Goal: Find specific page/section: Find specific page/section

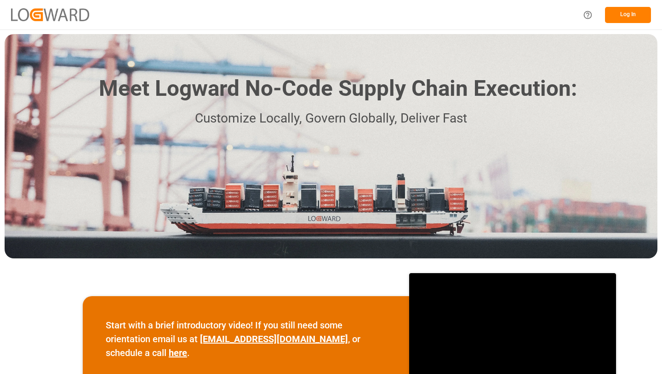
click at [632, 20] on button "Log In" at bounding box center [628, 15] width 46 height 16
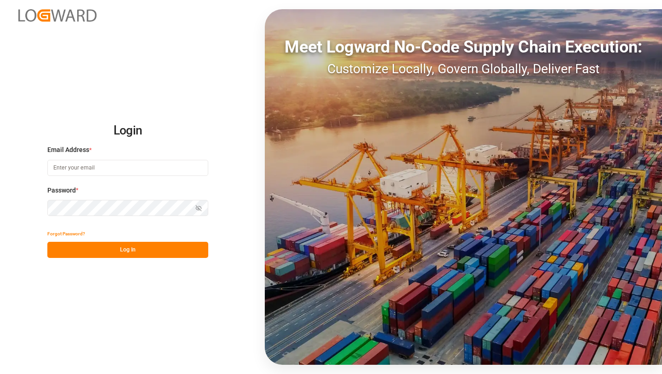
click at [177, 175] on input at bounding box center [127, 168] width 161 height 16
click at [0, 373] on com-1password-button at bounding box center [0, 374] width 0 height 0
type input "[EMAIL_ADDRESS][DOMAIN_NAME]"
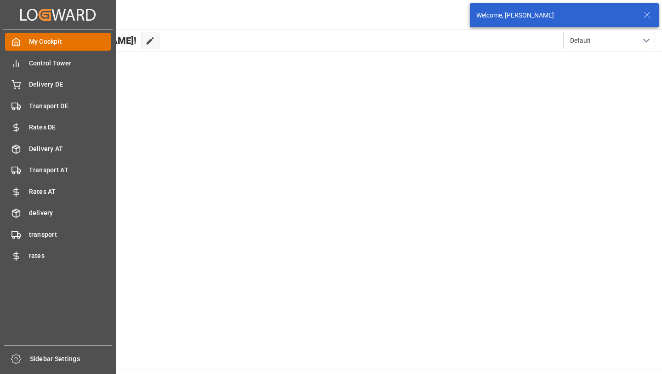
click at [13, 46] on icon at bounding box center [16, 42] width 7 height 8
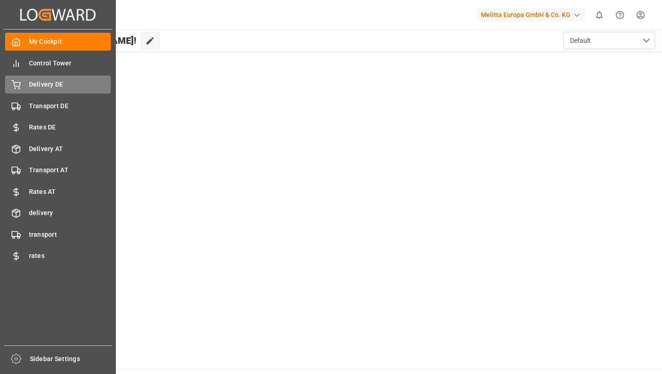
click at [53, 89] on span "Delivery DE" at bounding box center [70, 85] width 82 height 10
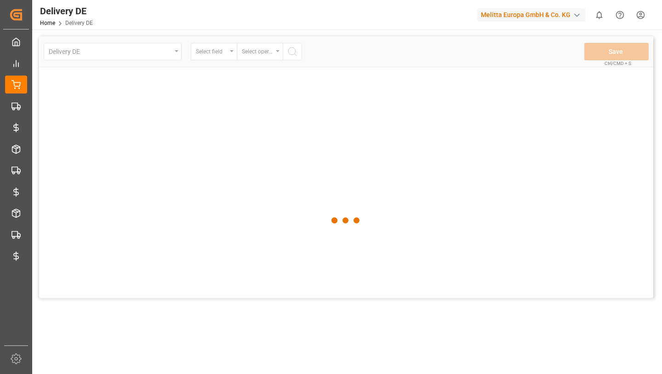
click at [167, 50] on div at bounding box center [346, 220] width 615 height 368
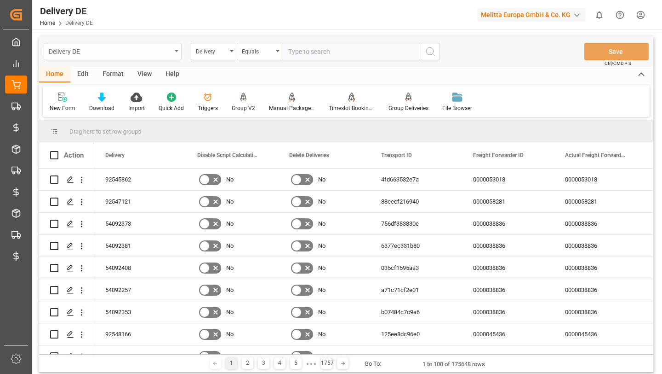
click at [161, 50] on div "Delivery DE" at bounding box center [110, 51] width 123 height 12
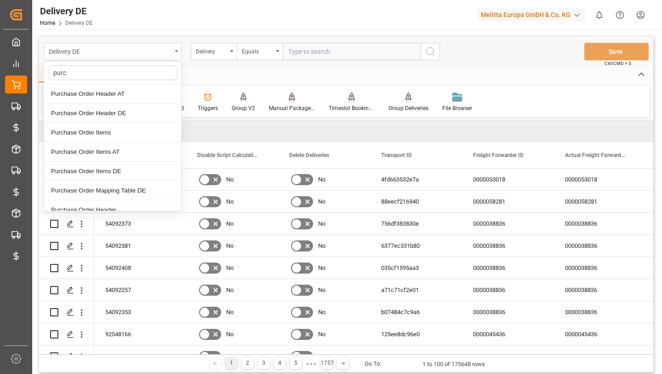
type input "purch"
click at [129, 107] on div "Purchase Order Header DE" at bounding box center [112, 113] width 137 height 19
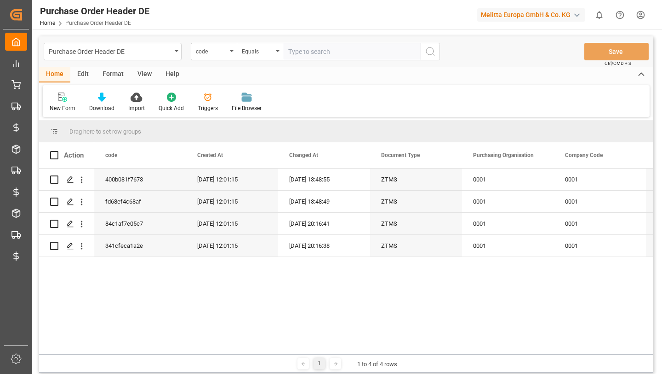
click at [87, 71] on div "Edit" at bounding box center [82, 75] width 25 height 16
